Goal: Task Accomplishment & Management: Complete application form

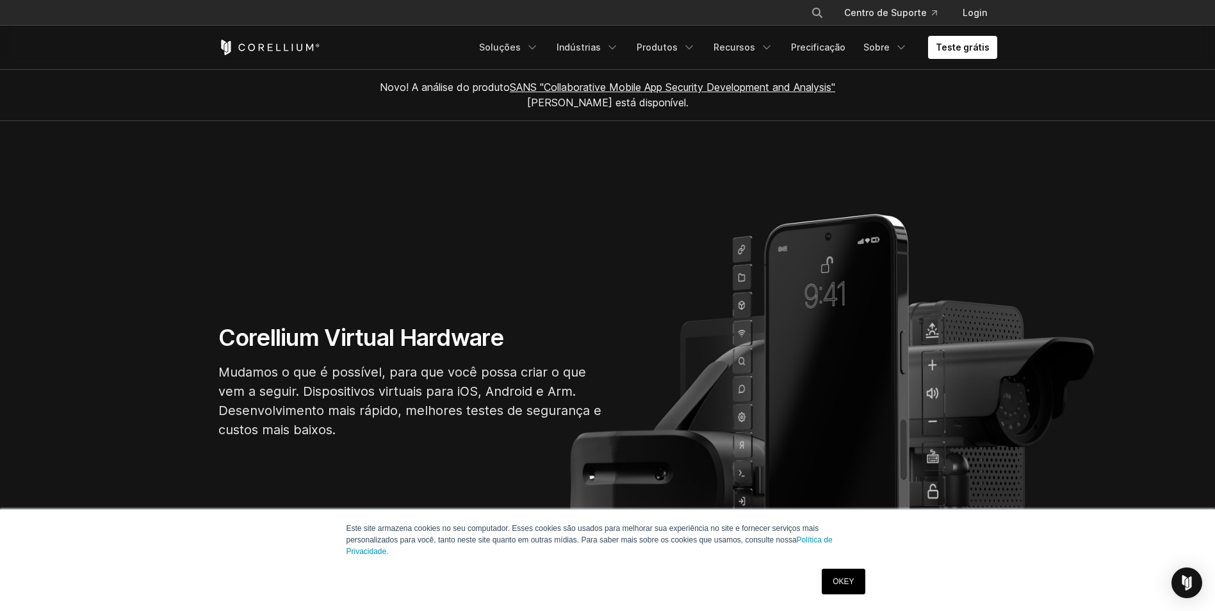
click at [834, 586] on link "OKEY" at bounding box center [843, 582] width 43 height 26
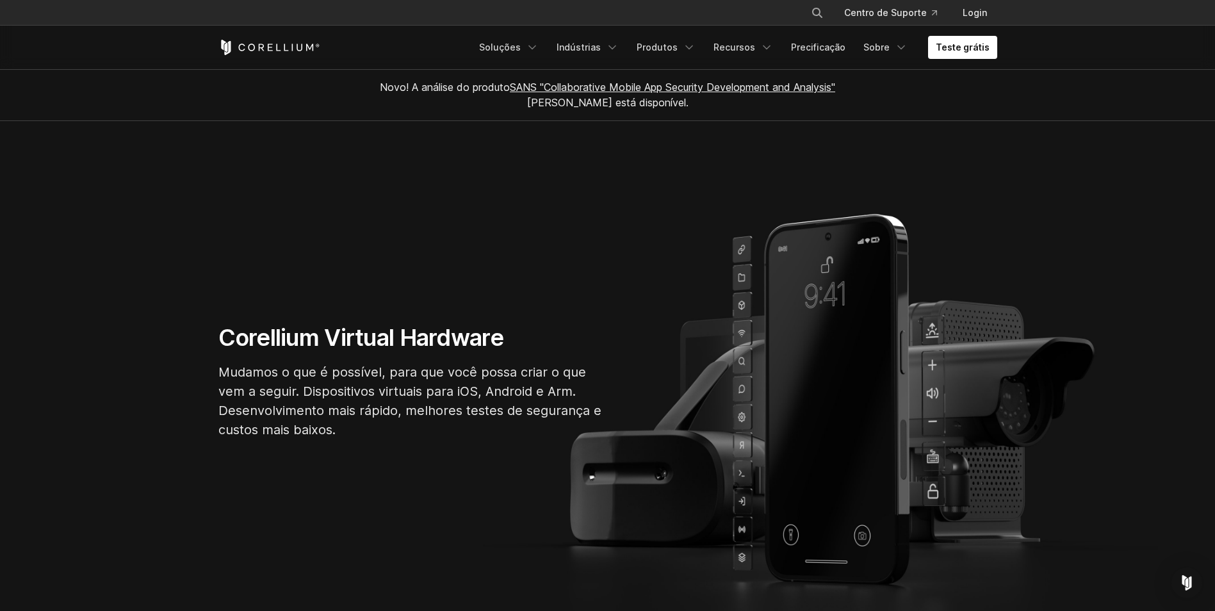
click at [966, 60] on div "Free Trial Soluções IoT" at bounding box center [607, 48] width 779 height 44
click at [966, 54] on link "Teste grátis" at bounding box center [962, 47] width 69 height 23
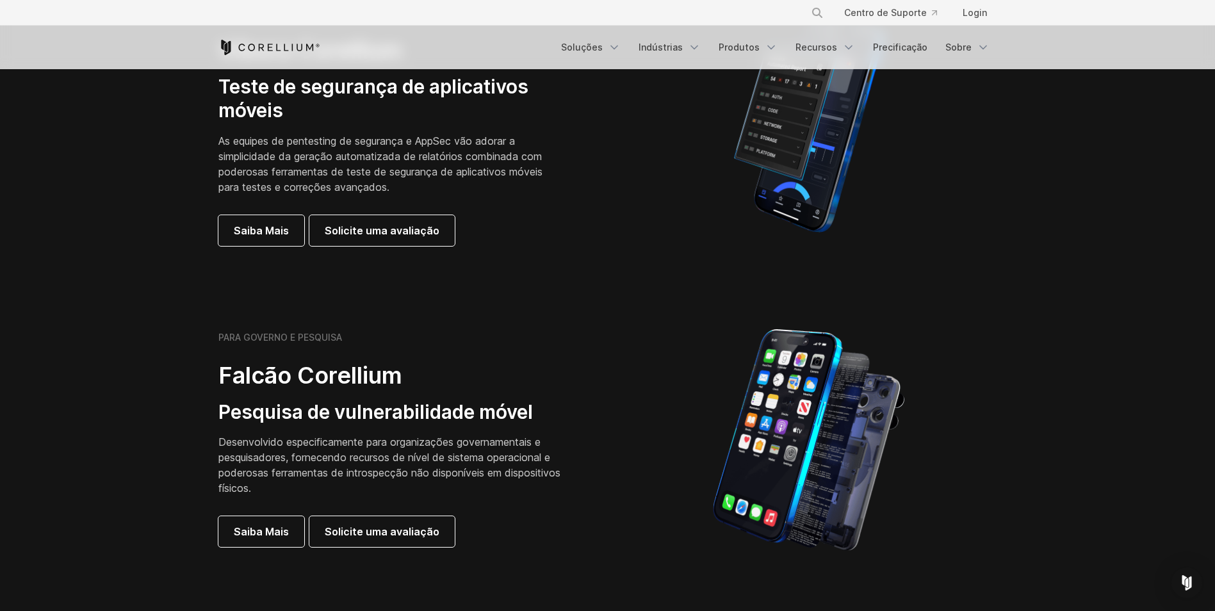
scroll to position [256, 0]
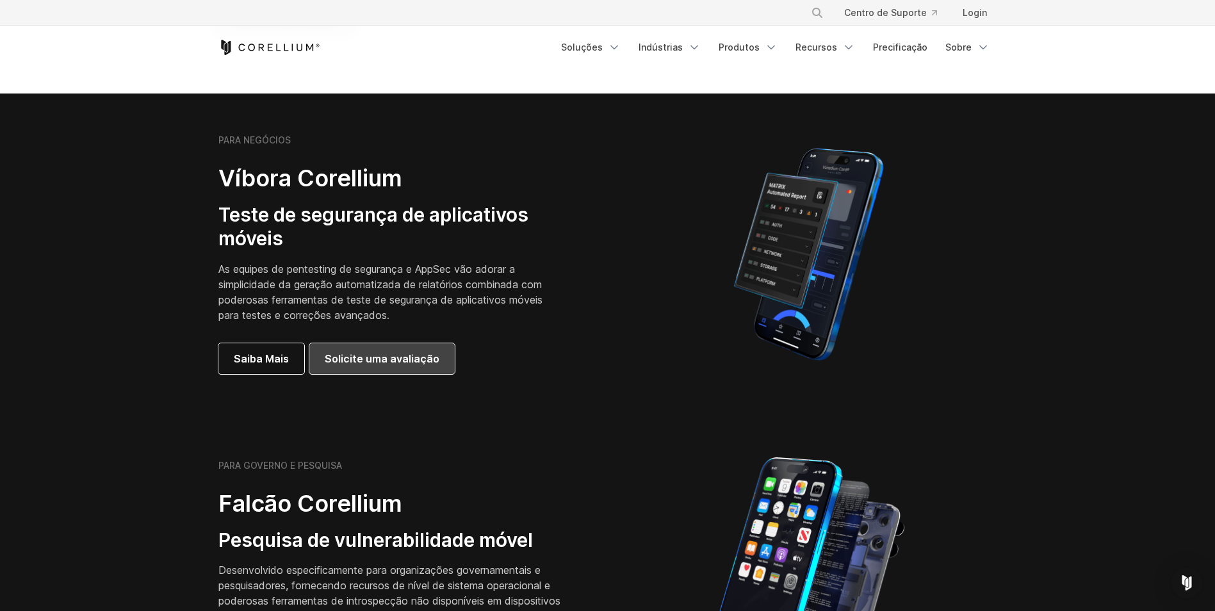
click at [402, 364] on span "Solicite uma avaliação" at bounding box center [382, 358] width 115 height 15
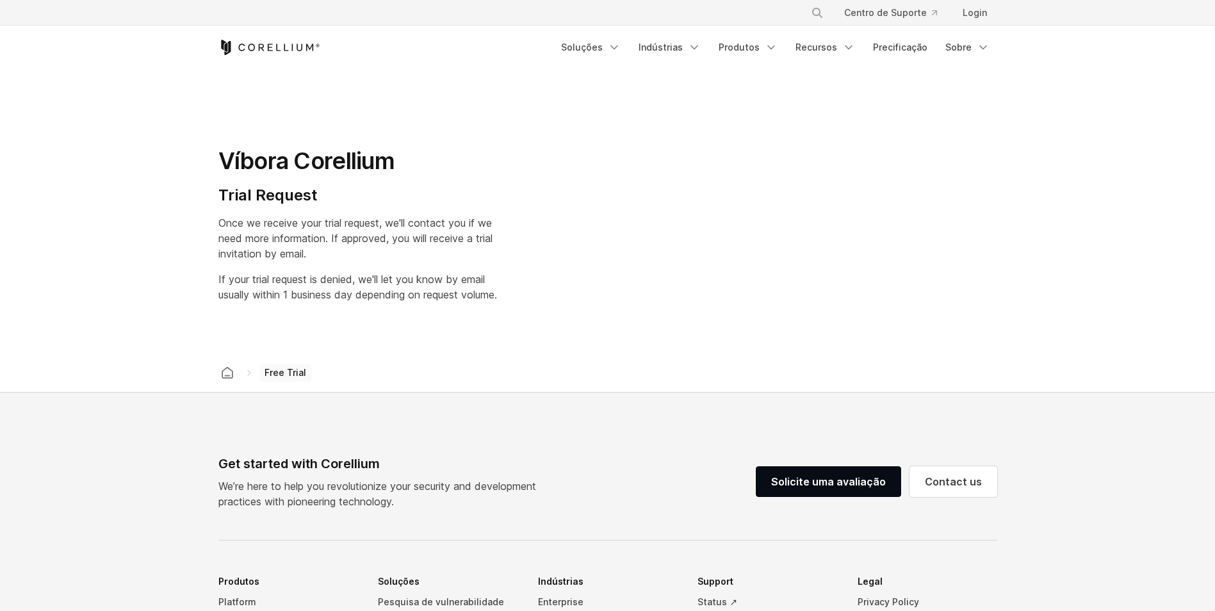
select select "**"
